Goal: Information Seeking & Learning: Learn about a topic

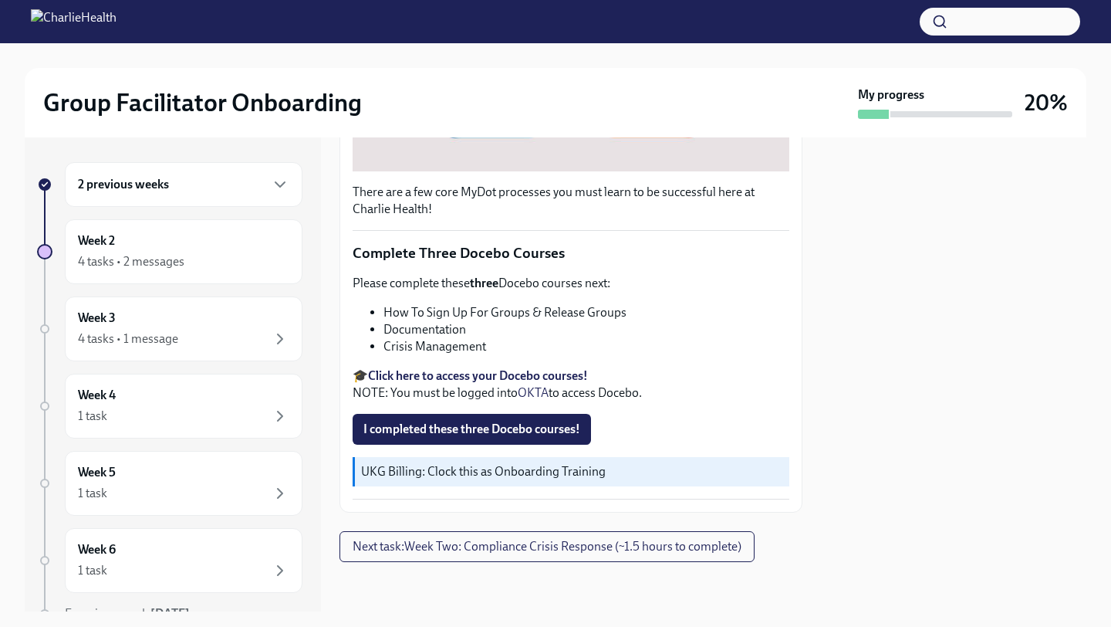
scroll to position [1003, 0]
click at [182, 263] on div "4 tasks • 2 messages" at bounding box center [131, 261] width 107 height 17
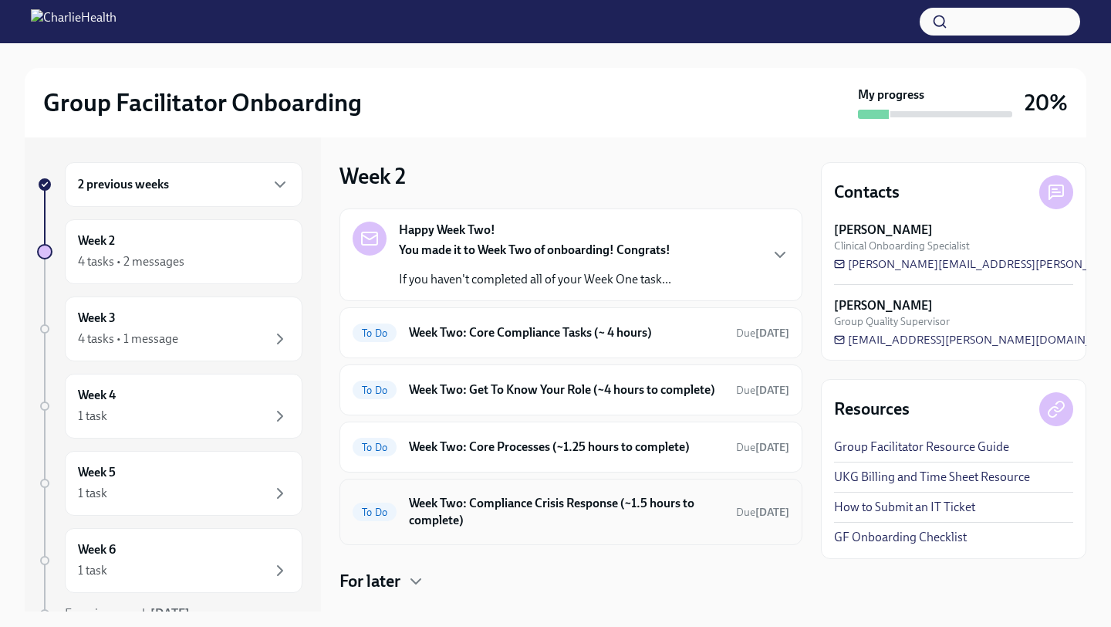
click at [535, 529] on h6 "Week Two: Compliance Crisis Response (~1.5 hours to complete)" at bounding box center [566, 512] width 315 height 34
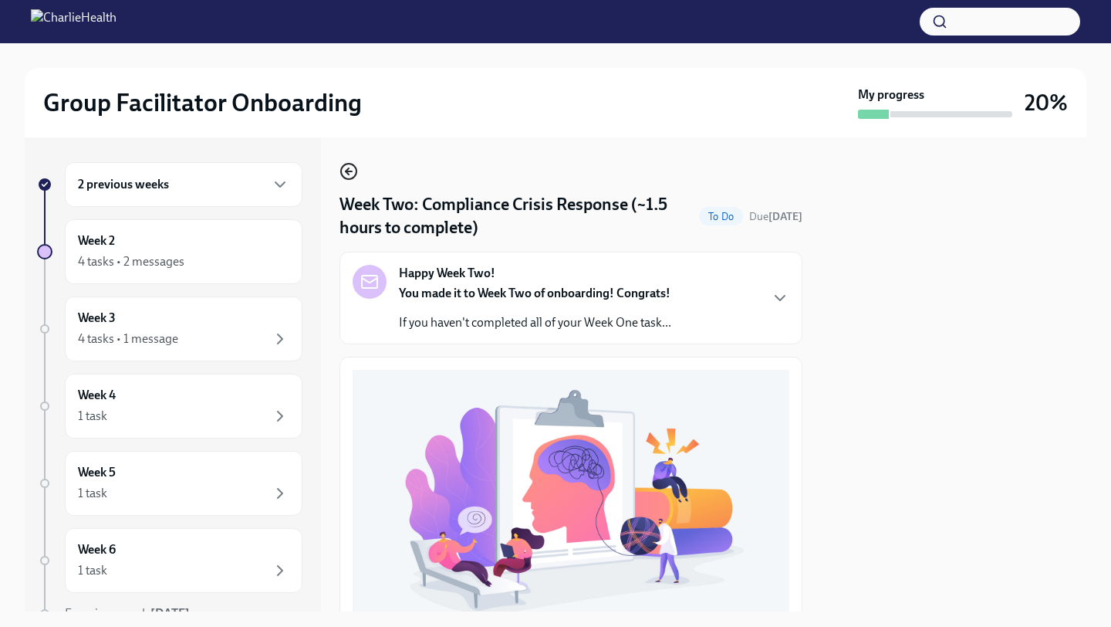
click at [351, 179] on circle "button" at bounding box center [348, 171] width 15 height 15
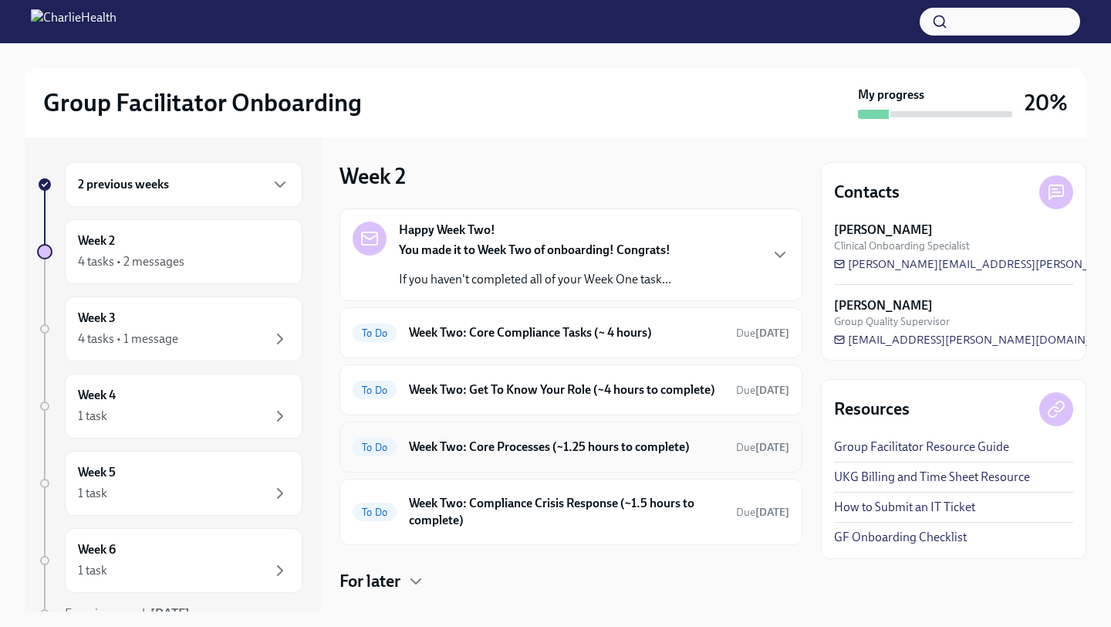
click at [545, 455] on h6 "Week Two: Core Processes (~1.25 hours to complete)" at bounding box center [566, 446] width 315 height 17
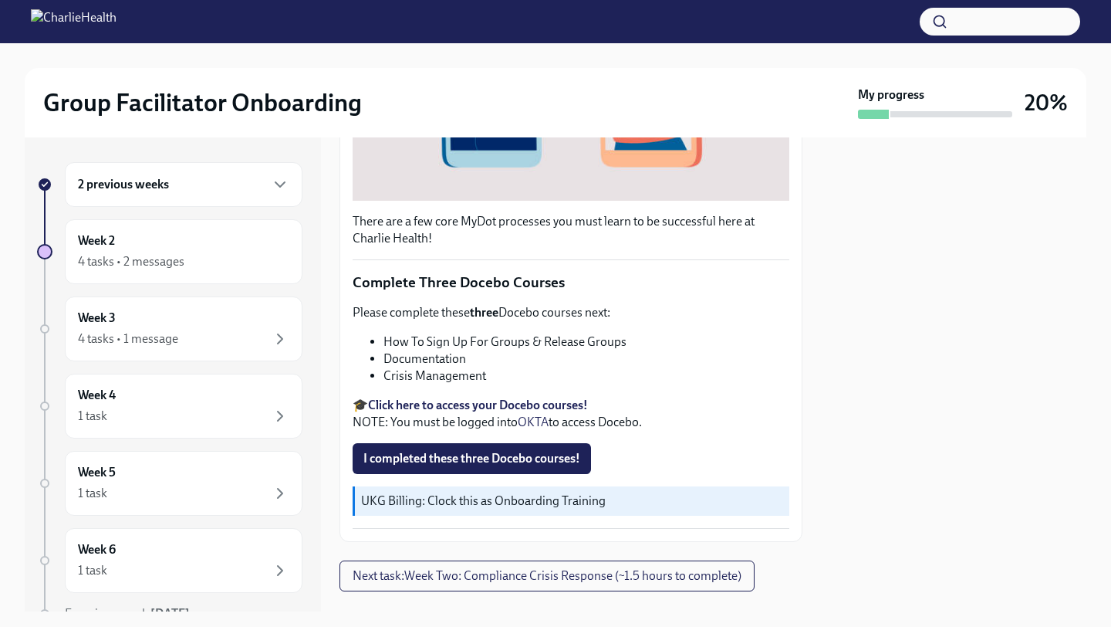
scroll to position [490, 0]
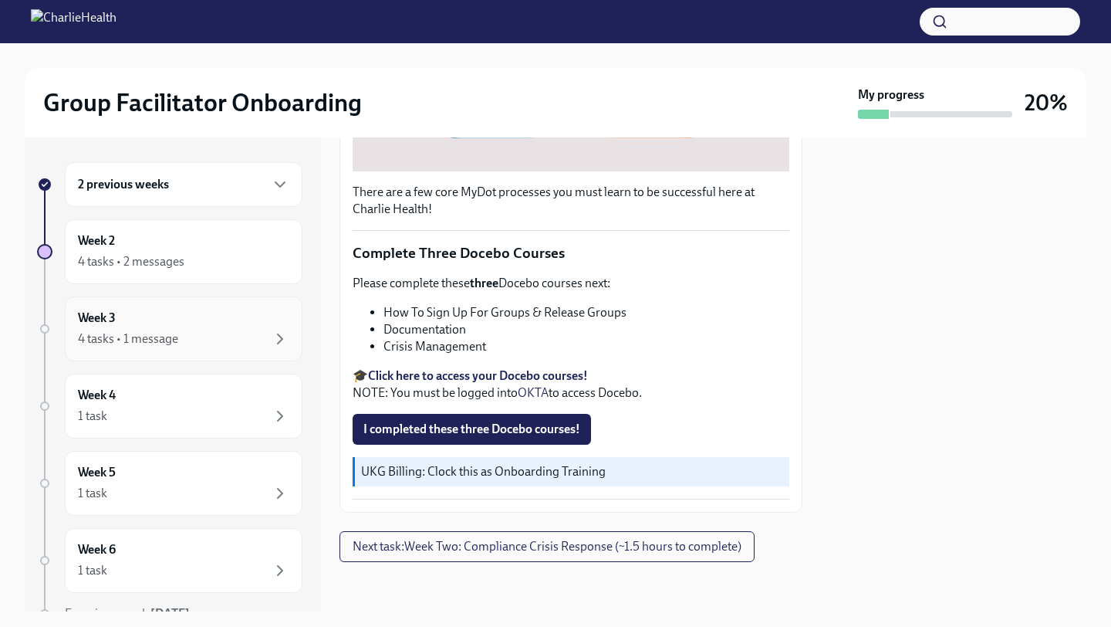
click at [217, 322] on div "Week 3 4 tasks • 1 message" at bounding box center [183, 328] width 211 height 39
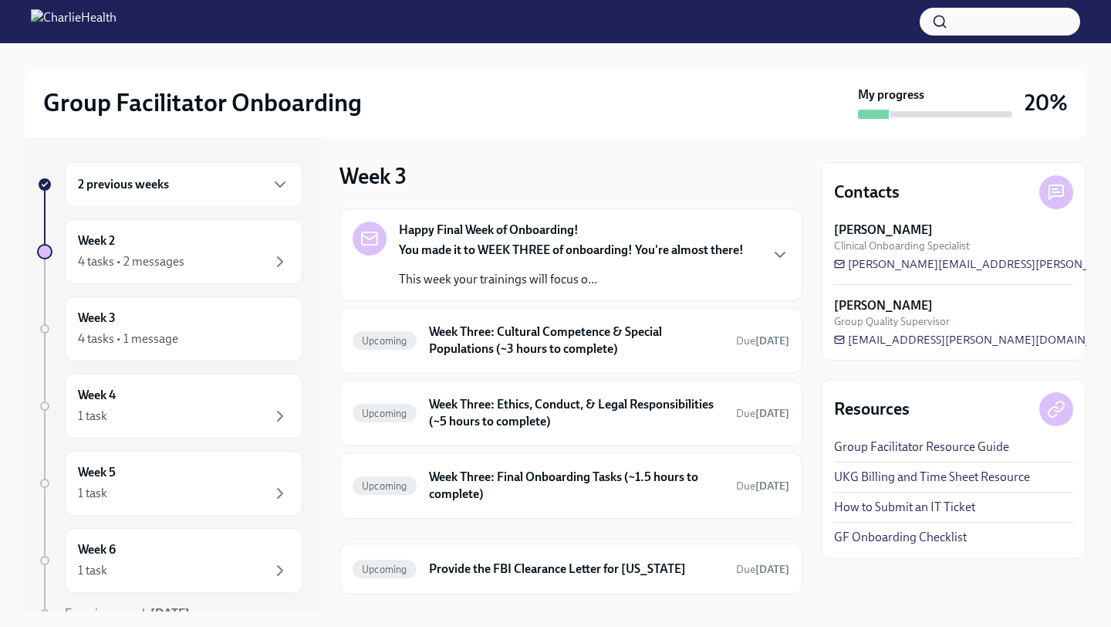
click at [590, 272] on p "This week your trainings will focus o..." at bounding box center [571, 279] width 345 height 17
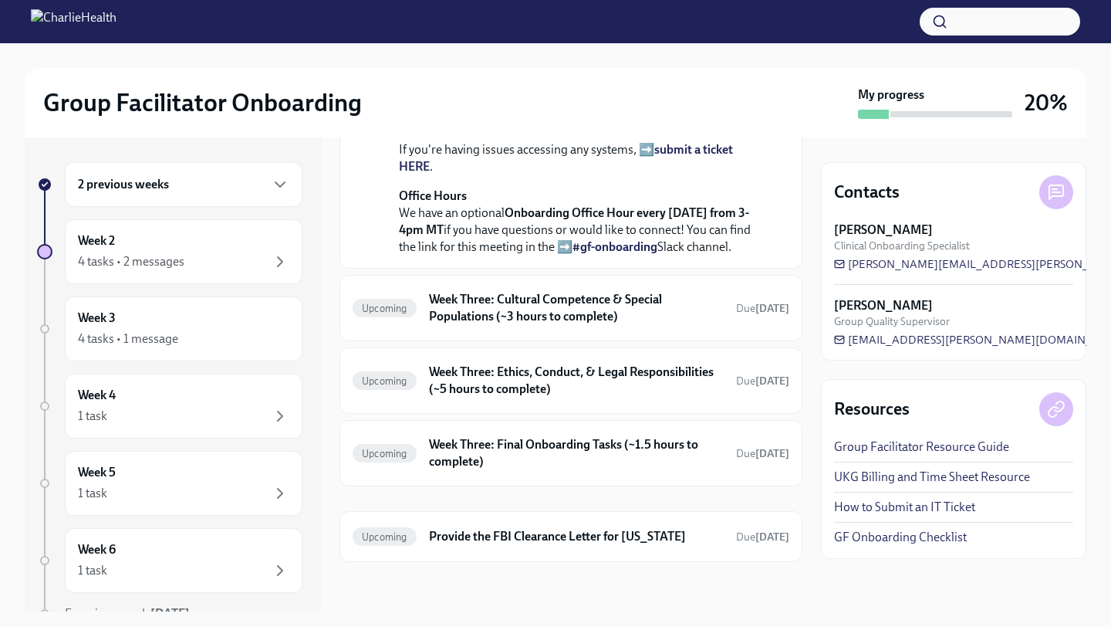
scroll to position [513, 0]
click at [600, 325] on h6 "Week Three: Cultural Competence & Special Populations (~3 hours to complete)" at bounding box center [576, 308] width 295 height 34
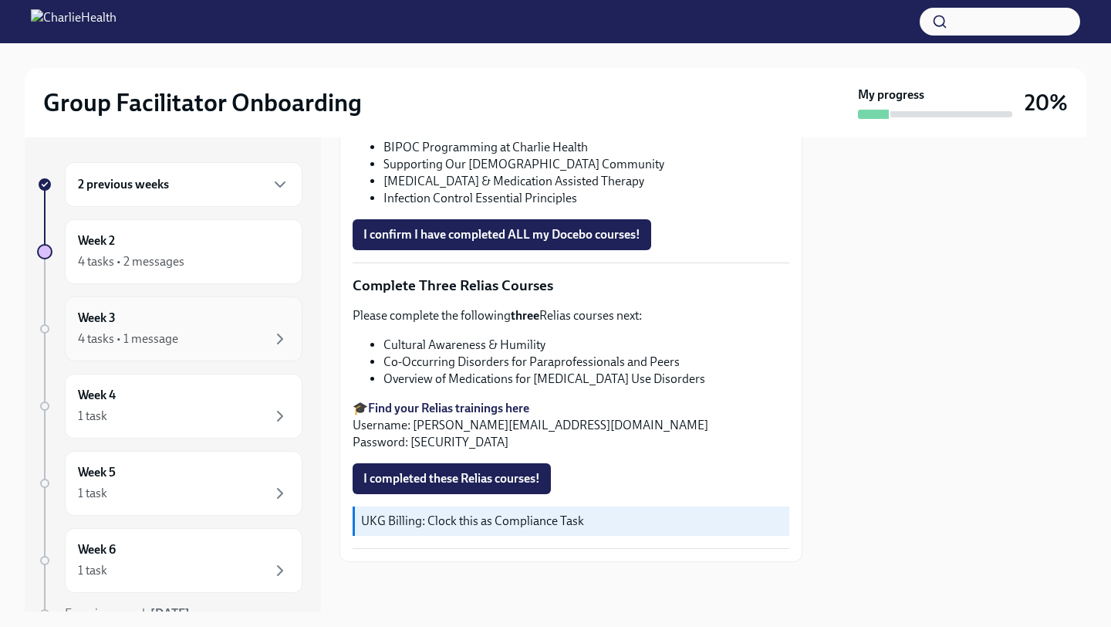
scroll to position [4, 0]
click at [259, 356] on div "Week 3 4 tasks • 1 message" at bounding box center [184, 324] width 238 height 65
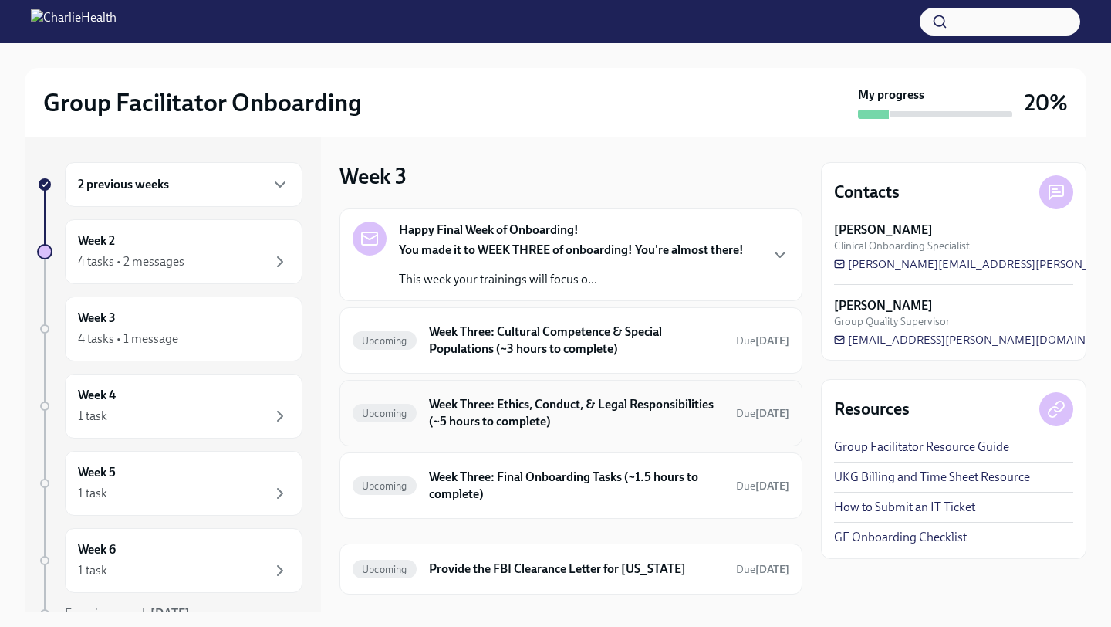
click at [610, 401] on h6 "Week Three: Ethics, Conduct, & Legal Responsibilities (~5 hours to complete)" at bounding box center [576, 413] width 295 height 34
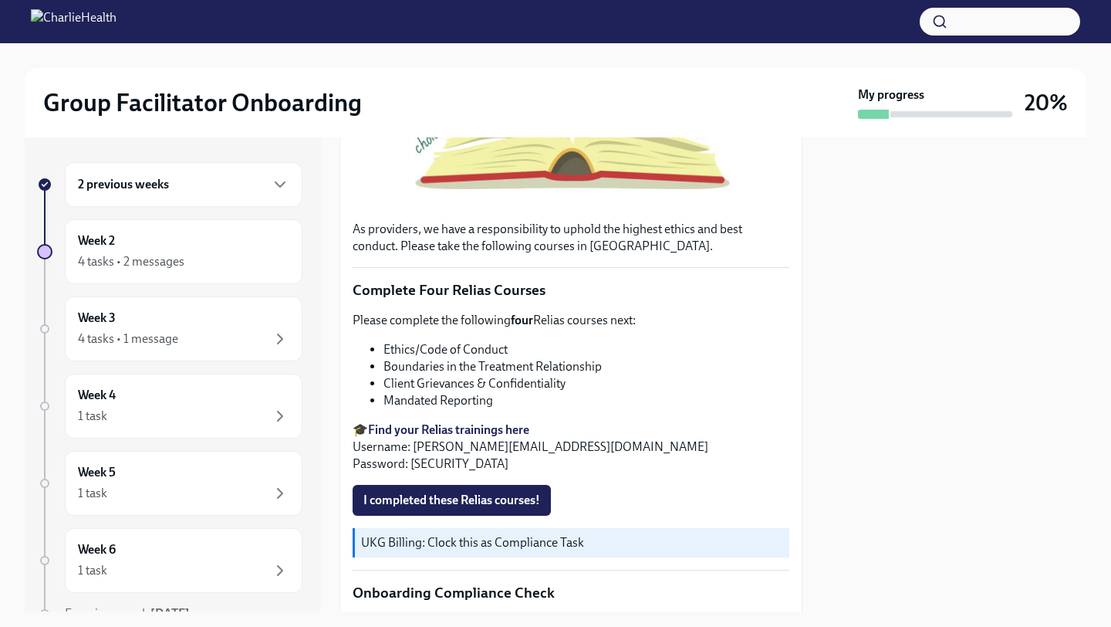
scroll to position [472, 0]
click at [186, 266] on div "4 tasks • 2 messages" at bounding box center [183, 261] width 211 height 19
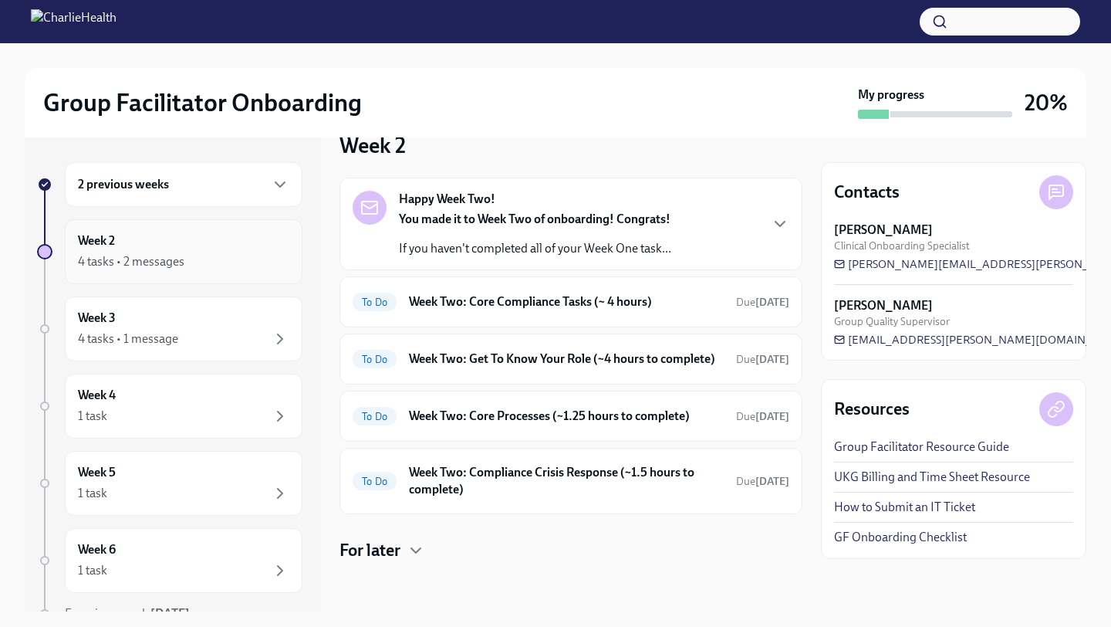
click at [201, 259] on div "4 tasks • 2 messages" at bounding box center [183, 261] width 211 height 19
click at [585, 350] on h6 "Week Two: Get To Know Your Role (~4 hours to complete)" at bounding box center [566, 358] width 315 height 17
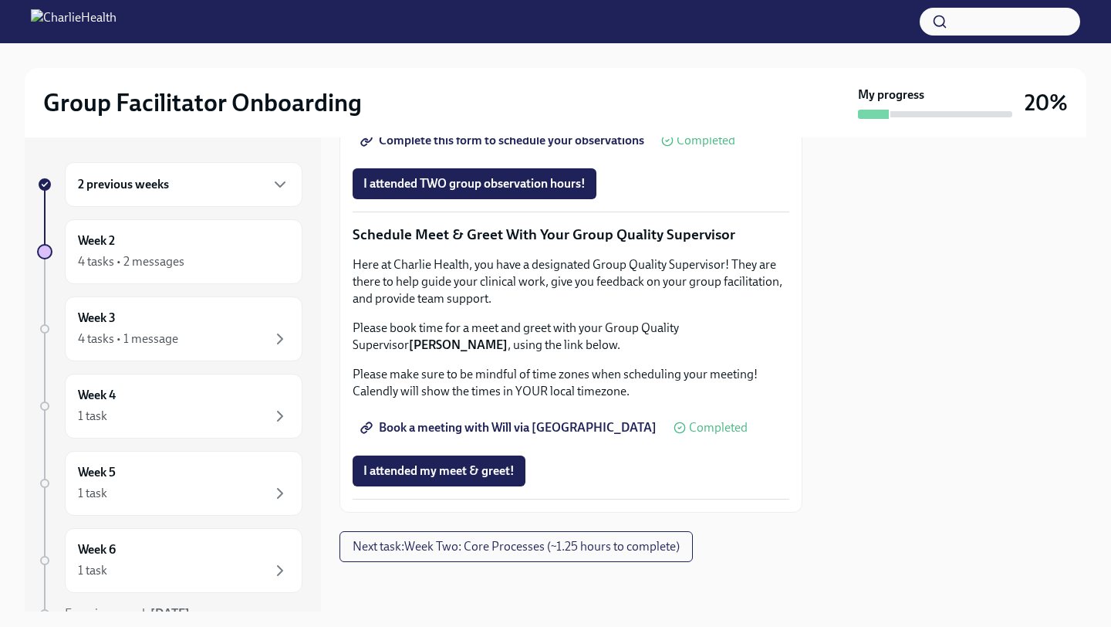
scroll to position [1496, 0]
click at [469, 188] on span "I attended TWO group observation hours!" at bounding box center [474, 183] width 222 height 15
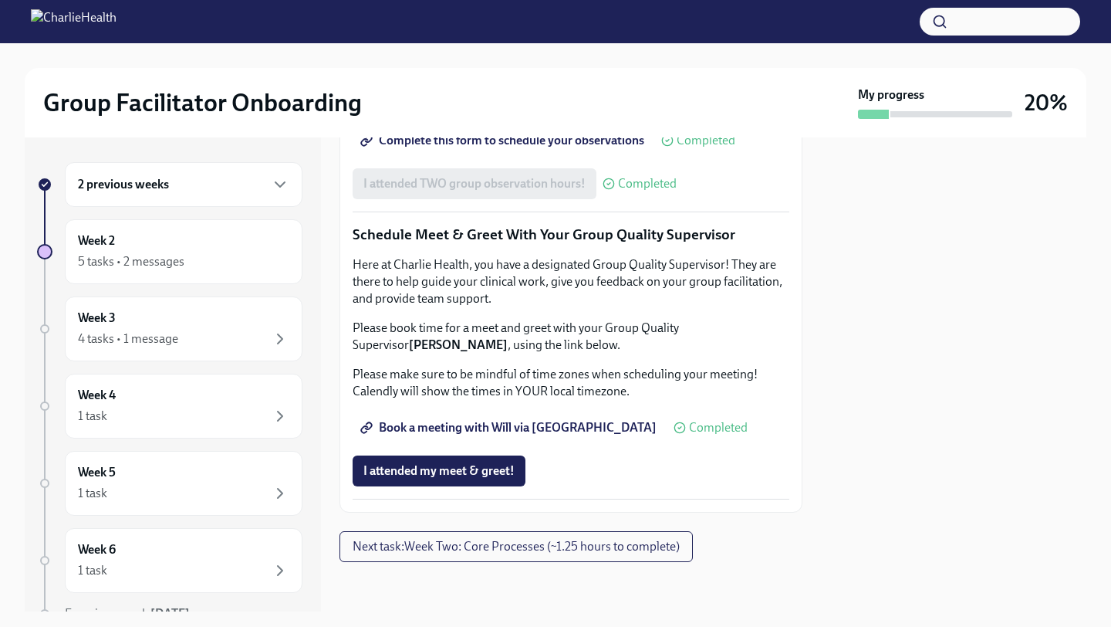
scroll to position [1479, 0]
